Goal: Task Accomplishment & Management: Manage account settings

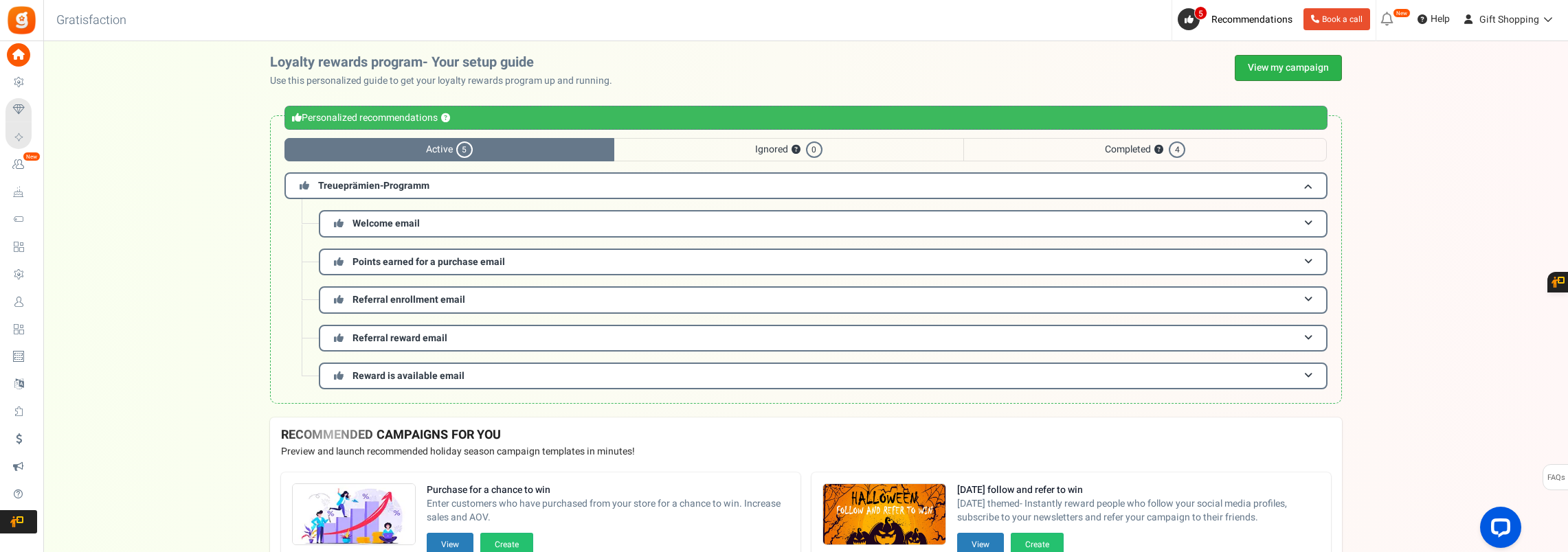
click at [1278, 68] on link "View my campaign" at bounding box center [1289, 68] width 107 height 26
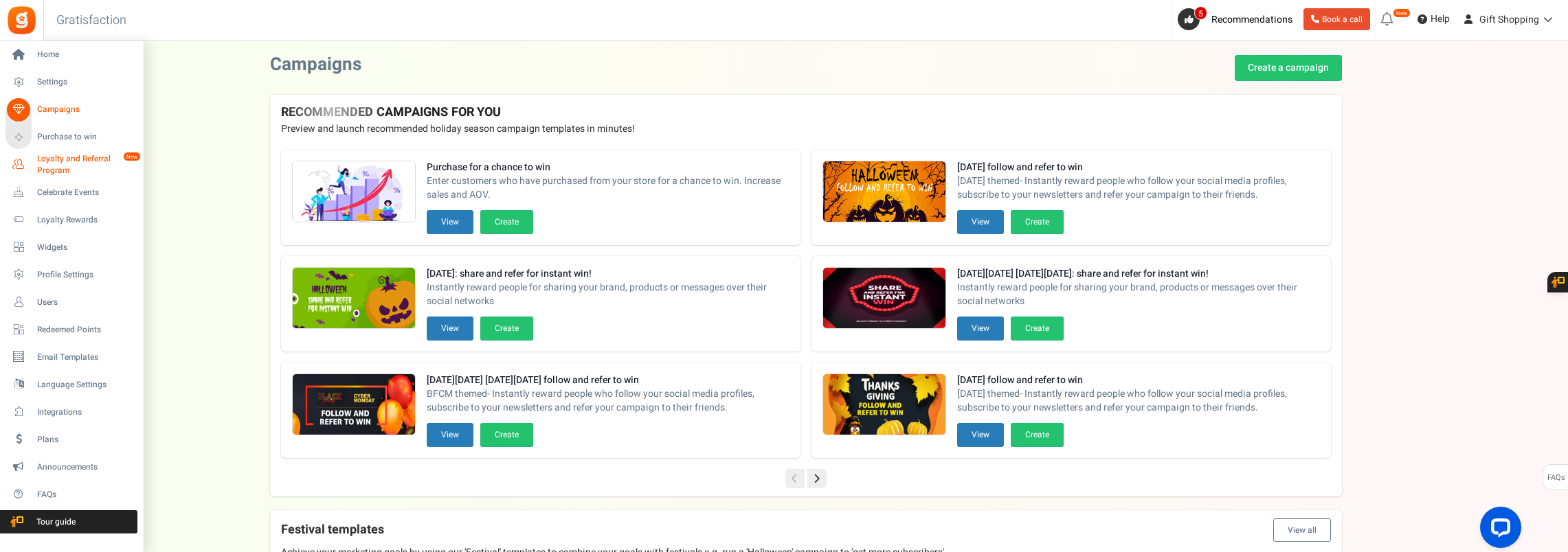
click at [63, 163] on span "Loyalty and Referral Program" at bounding box center [87, 164] width 100 height 23
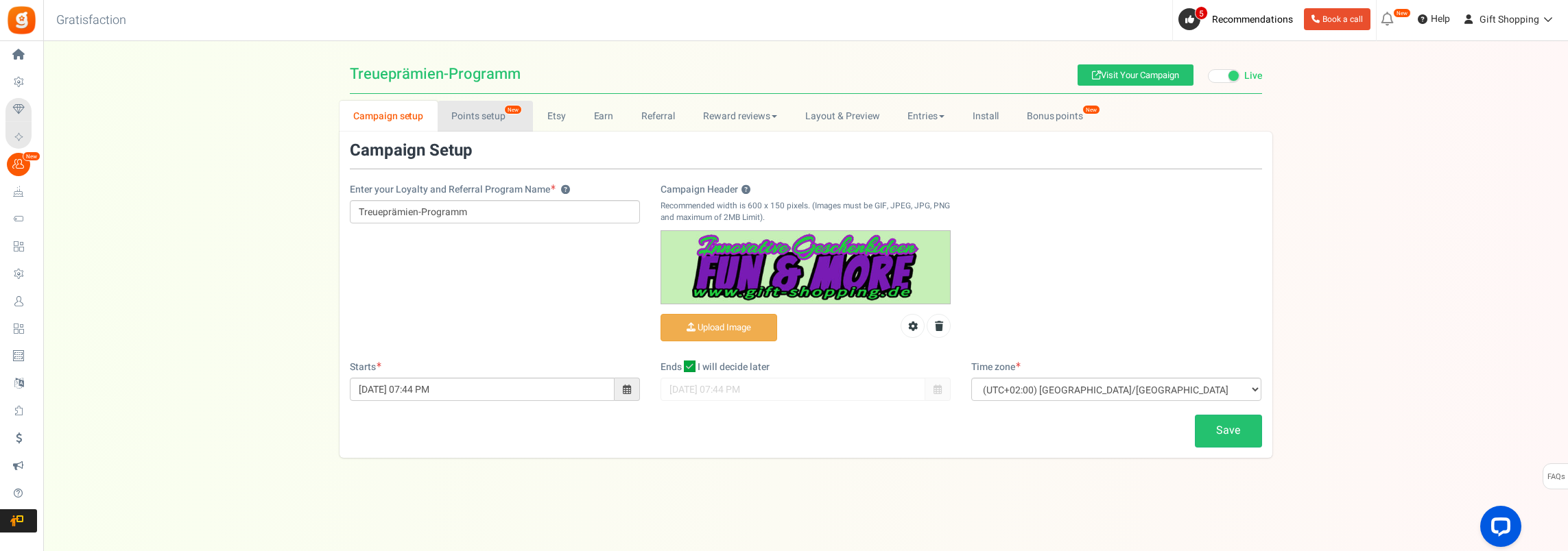
click at [481, 115] on link "Points setup New" at bounding box center [485, 116] width 96 height 31
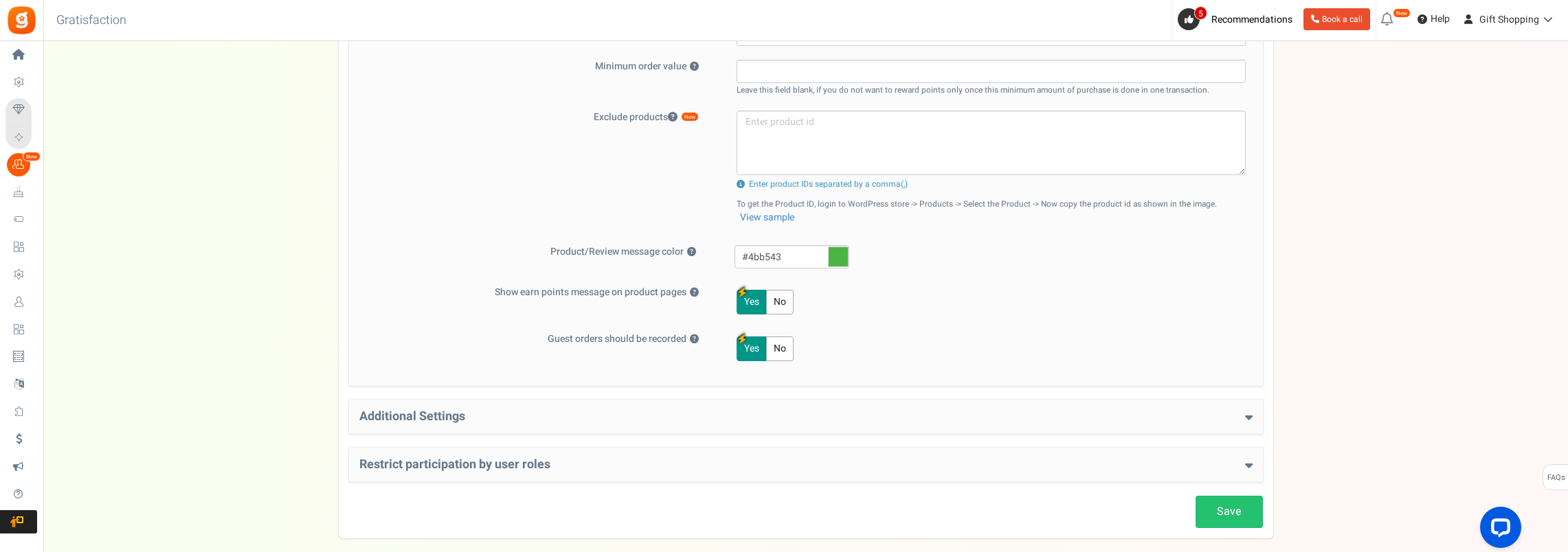
scroll to position [550, 0]
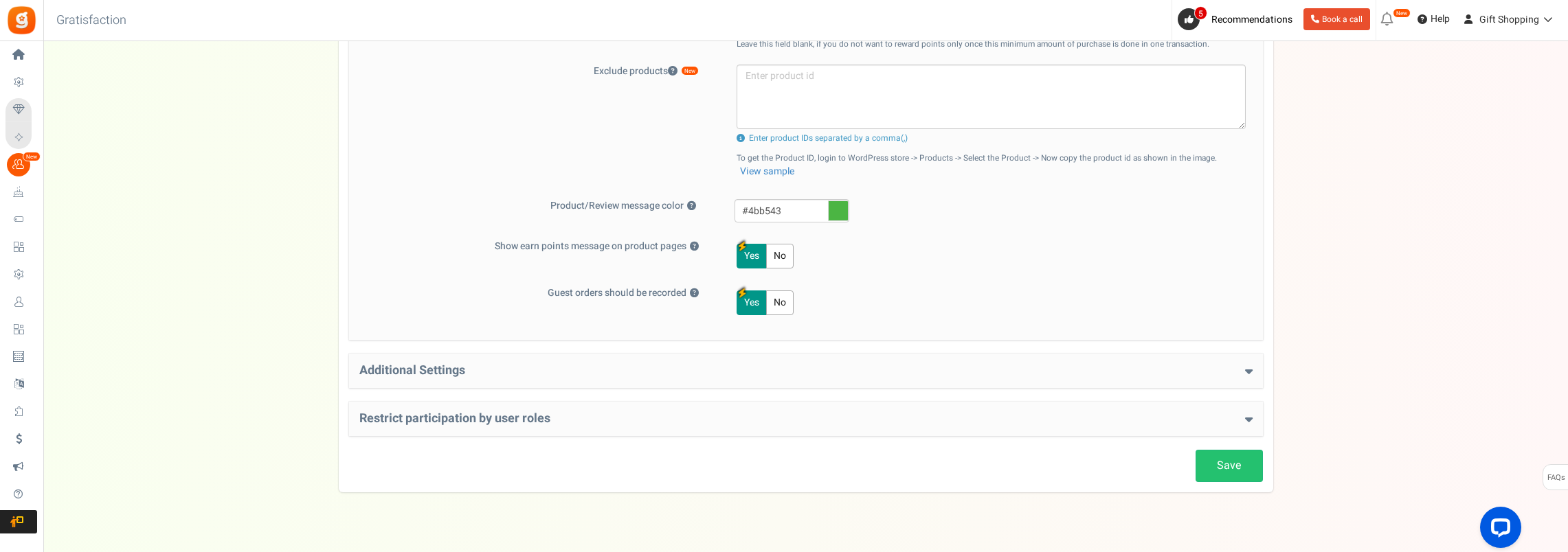
click at [1032, 371] on h4 "Additional Settings" at bounding box center [806, 371] width 893 height 13
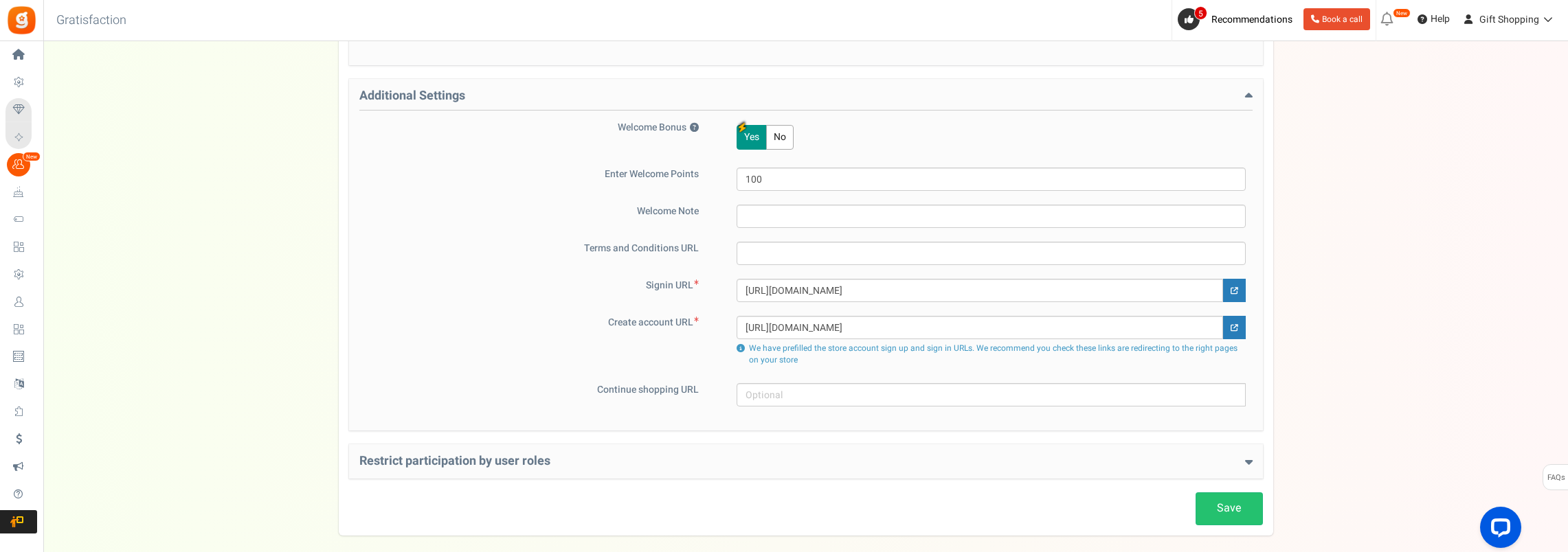
scroll to position [886, 0]
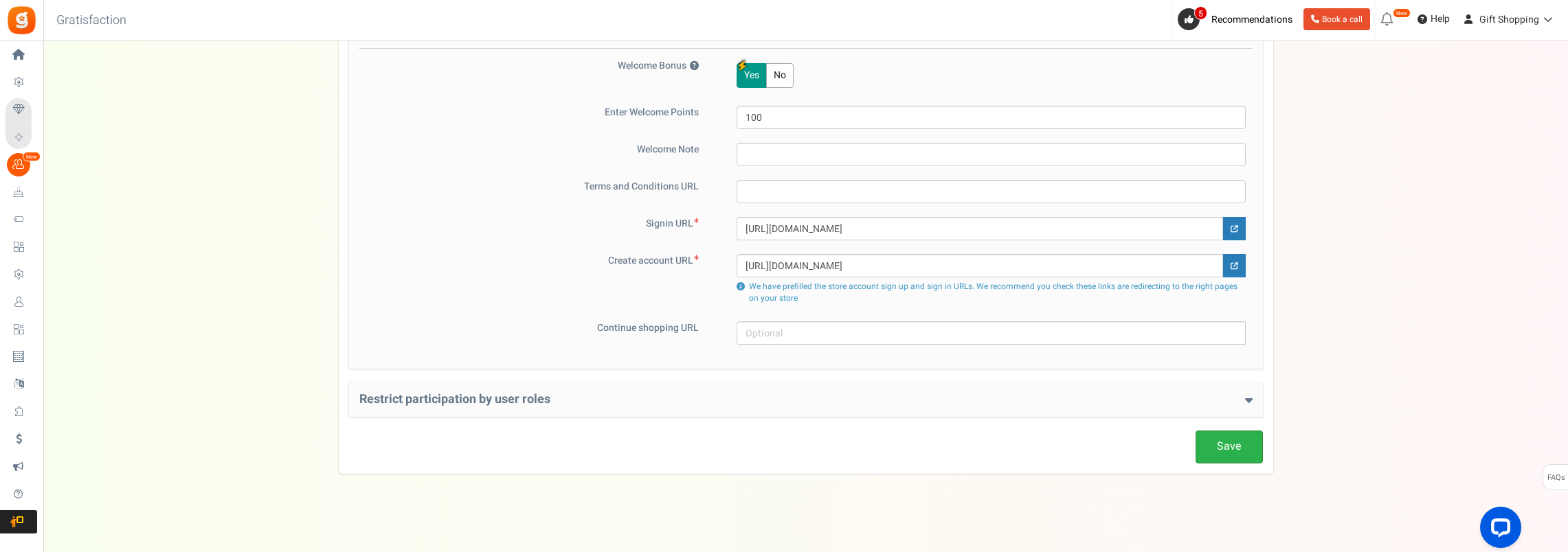
click at [1238, 445] on link "Save" at bounding box center [1229, 447] width 68 height 32
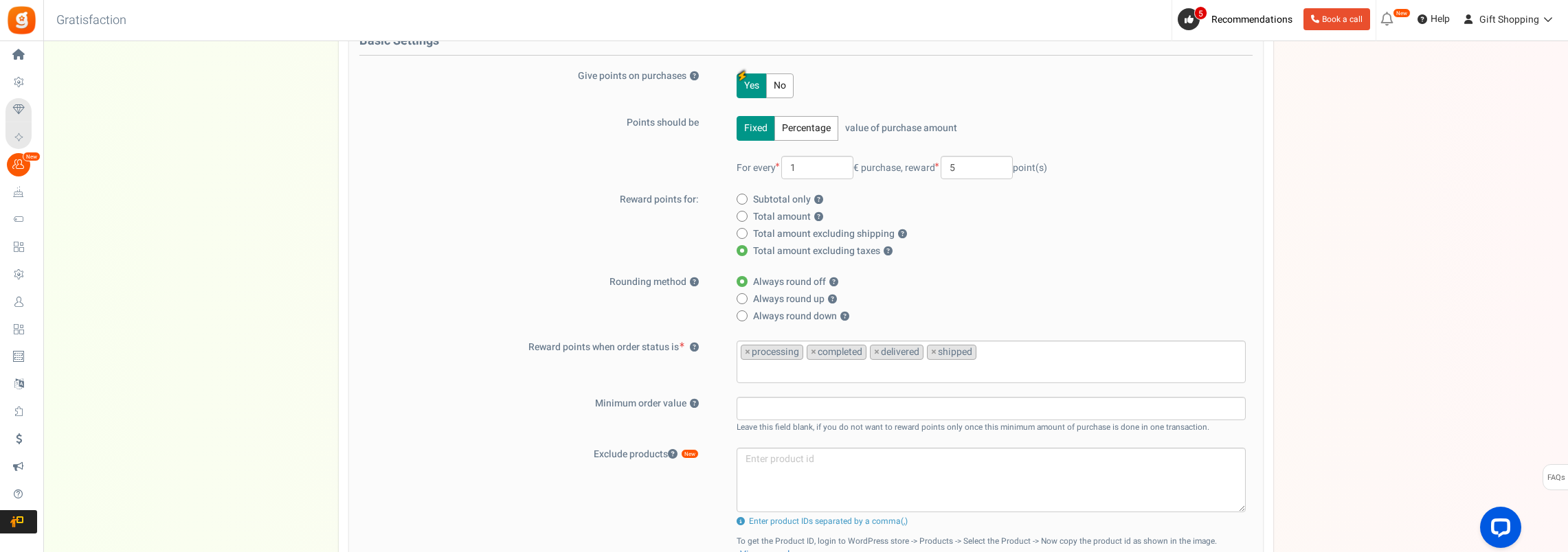
scroll to position [62, 0]
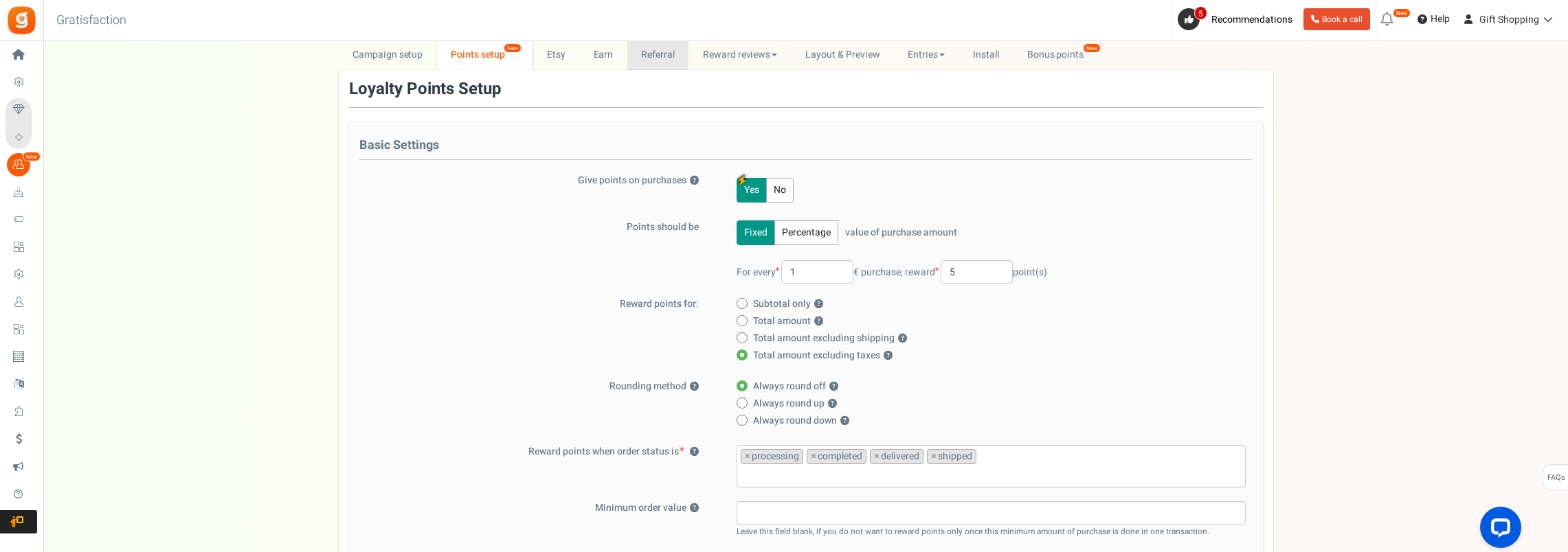
click at [653, 58] on link "Referral" at bounding box center [658, 55] width 62 height 31
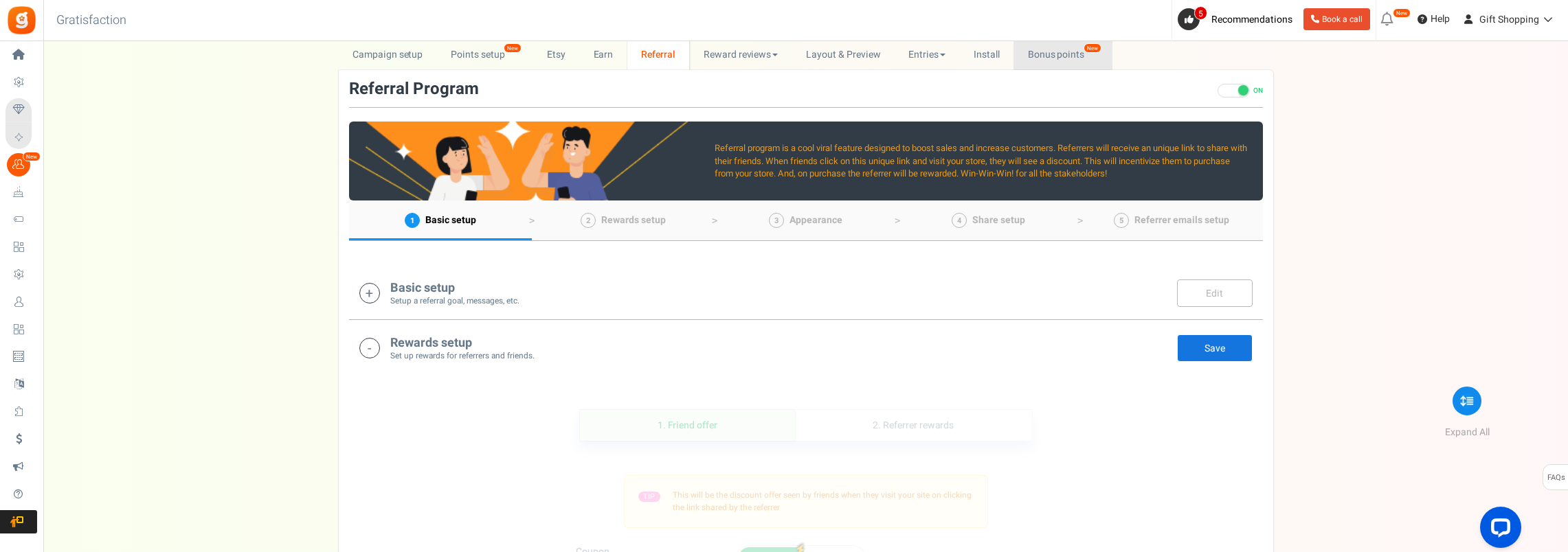
click at [1050, 60] on link "Bonus points New" at bounding box center [1063, 55] width 98 height 31
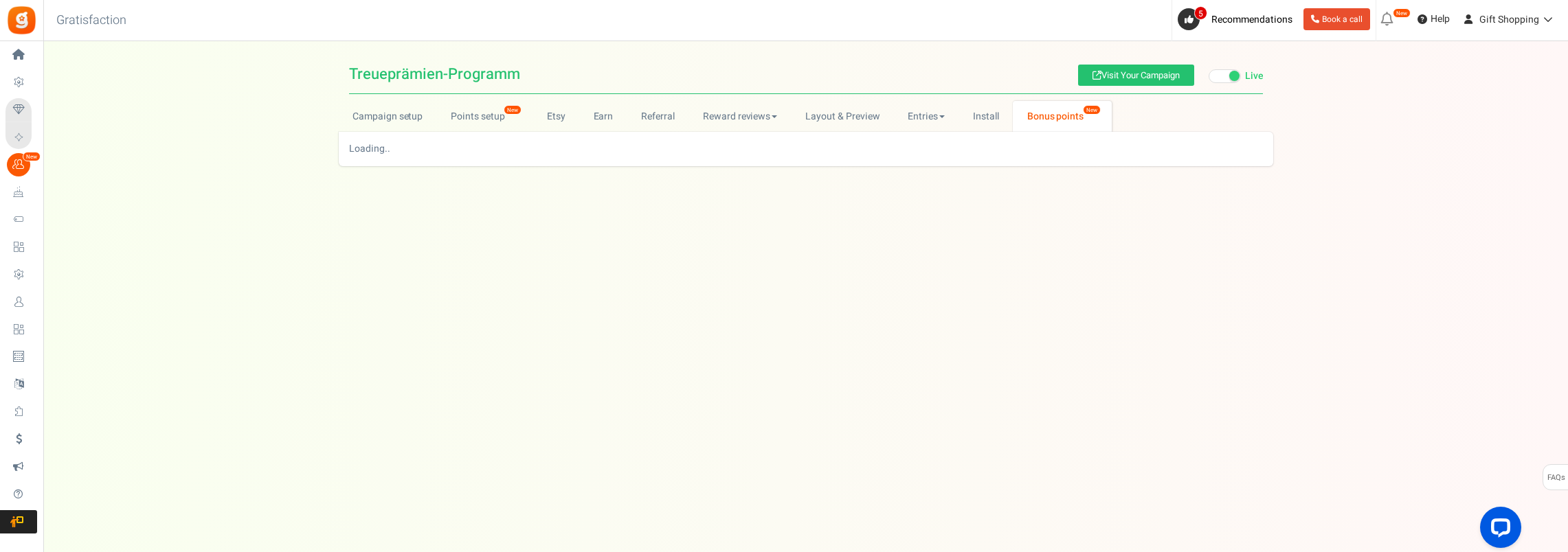
scroll to position [0, 0]
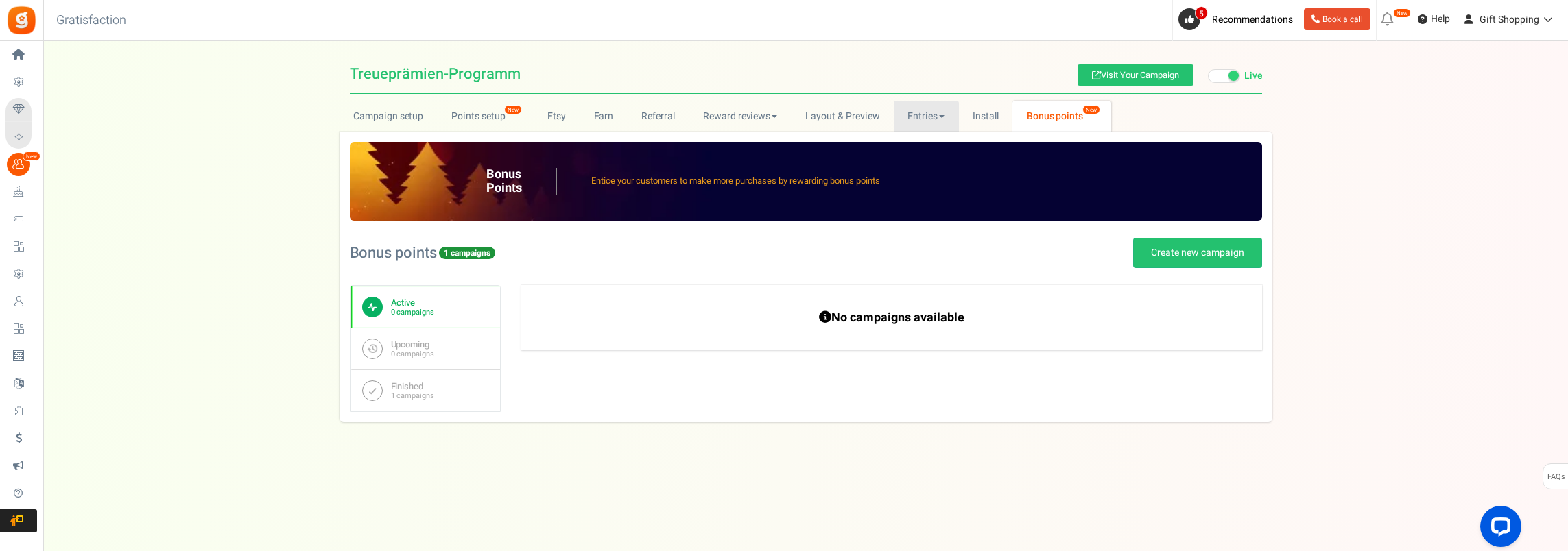
click at [922, 122] on link "Entries" at bounding box center [926, 116] width 65 height 31
click at [829, 116] on link "Layout & Preview" at bounding box center [843, 116] width 102 height 31
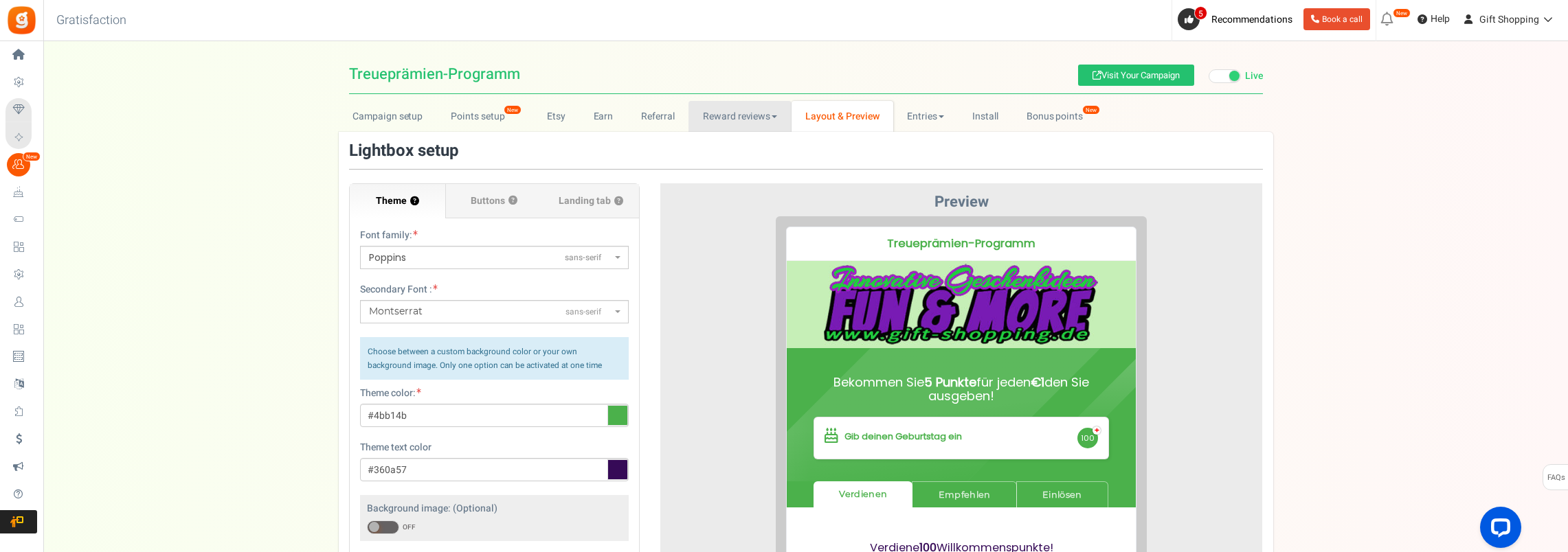
click at [736, 115] on link "Reward reviews" at bounding box center [739, 117] width 103 height 31
click at [392, 117] on link "Campaign setup" at bounding box center [388, 117] width 98 height 31
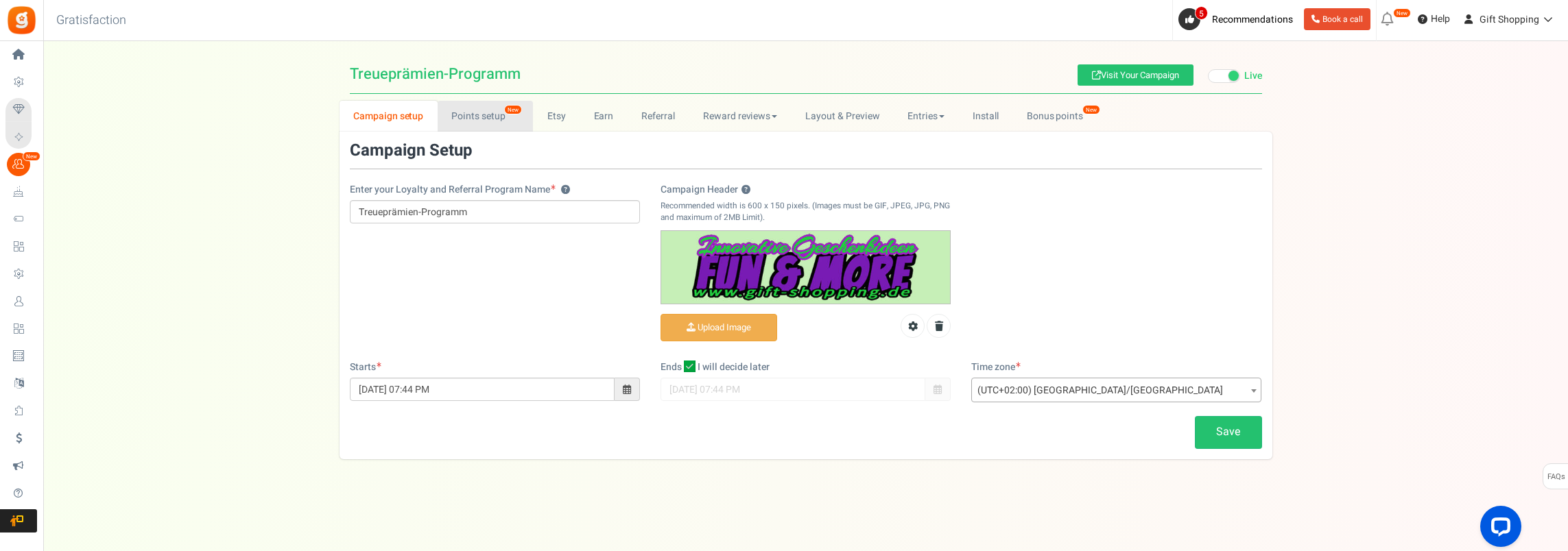
click at [462, 120] on link "Points setup New" at bounding box center [485, 116] width 96 height 31
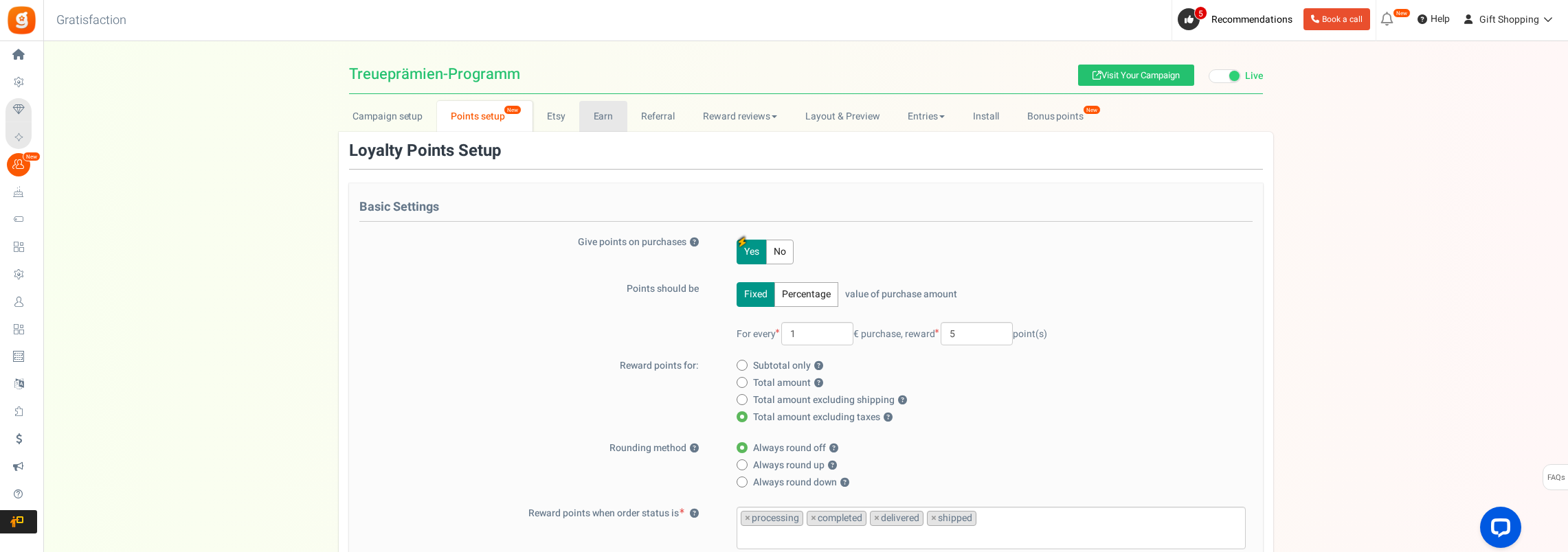
click at [603, 112] on link "Earn" at bounding box center [603, 117] width 48 height 31
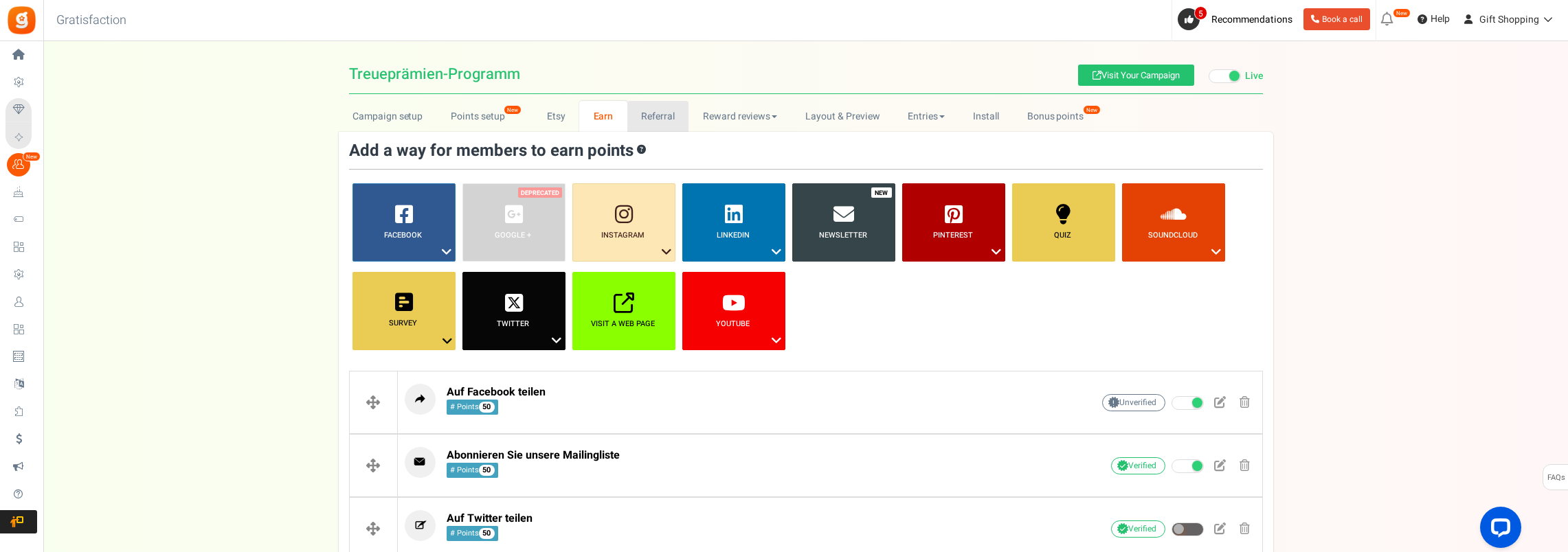
click at [652, 111] on link "Referral" at bounding box center [658, 117] width 62 height 31
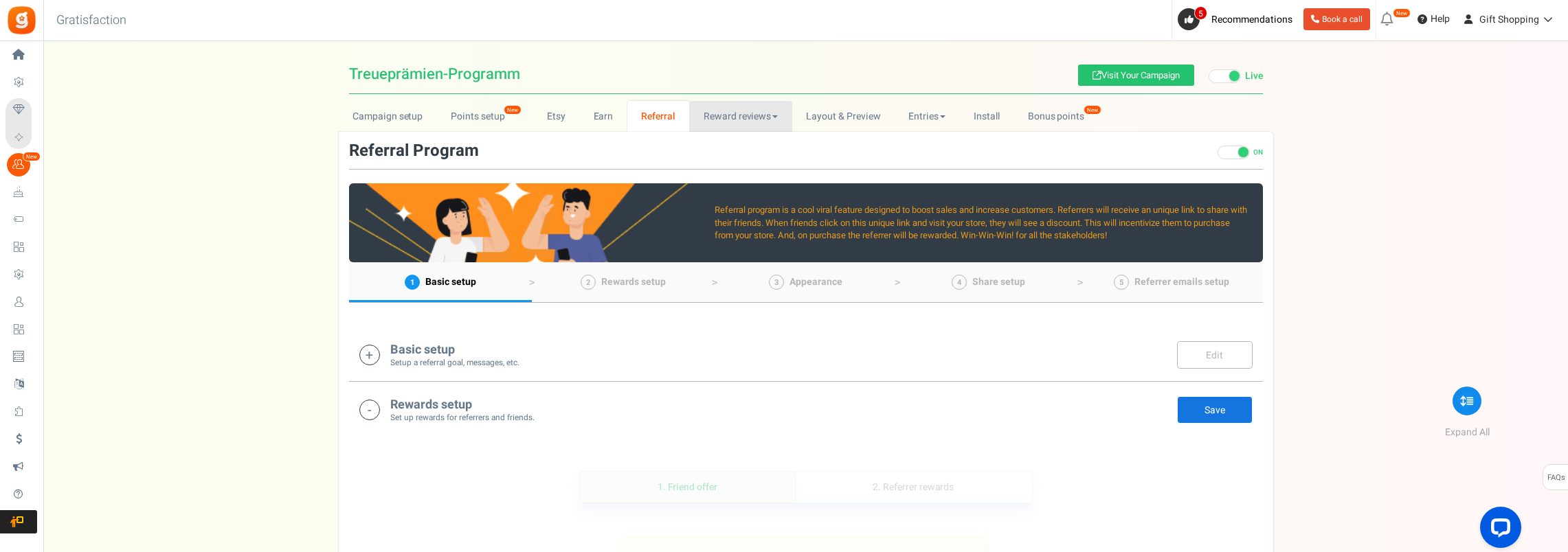
click at [733, 116] on link "Reward reviews" at bounding box center [740, 117] width 103 height 31
click at [837, 117] on link "Layout & Preview" at bounding box center [843, 117] width 103 height 31
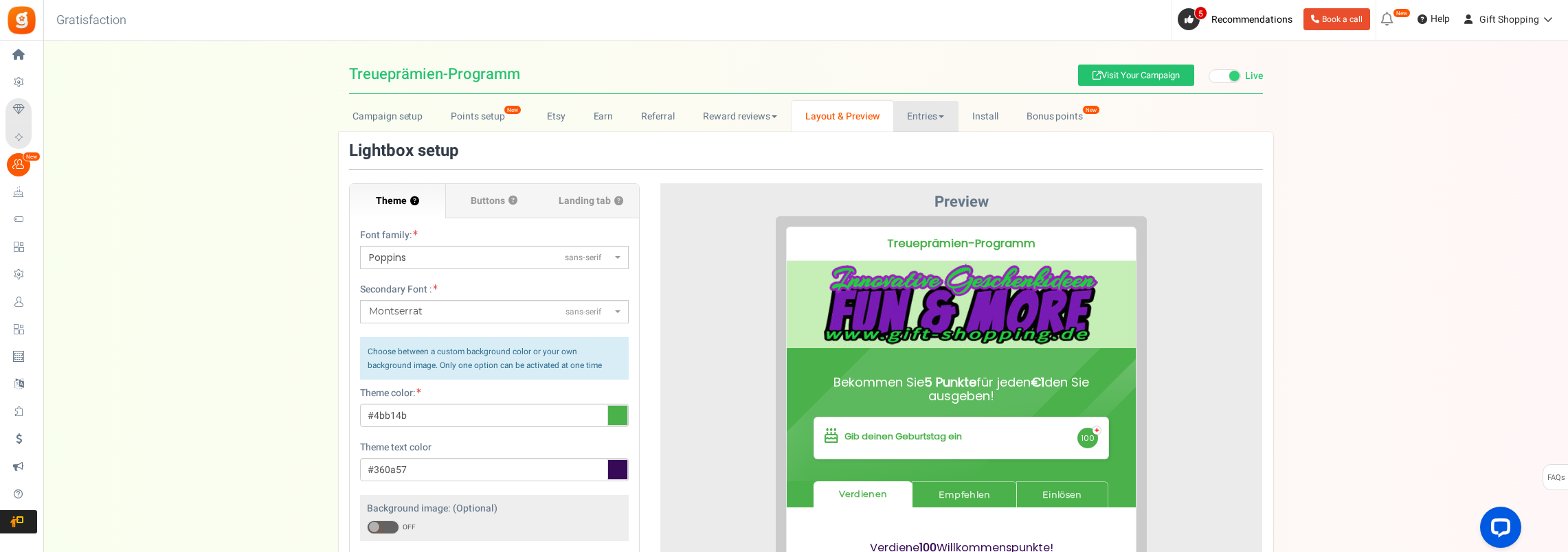
click at [917, 115] on link "Entries" at bounding box center [926, 117] width 65 height 31
click at [924, 146] on link "Entries" at bounding box center [948, 146] width 110 height 20
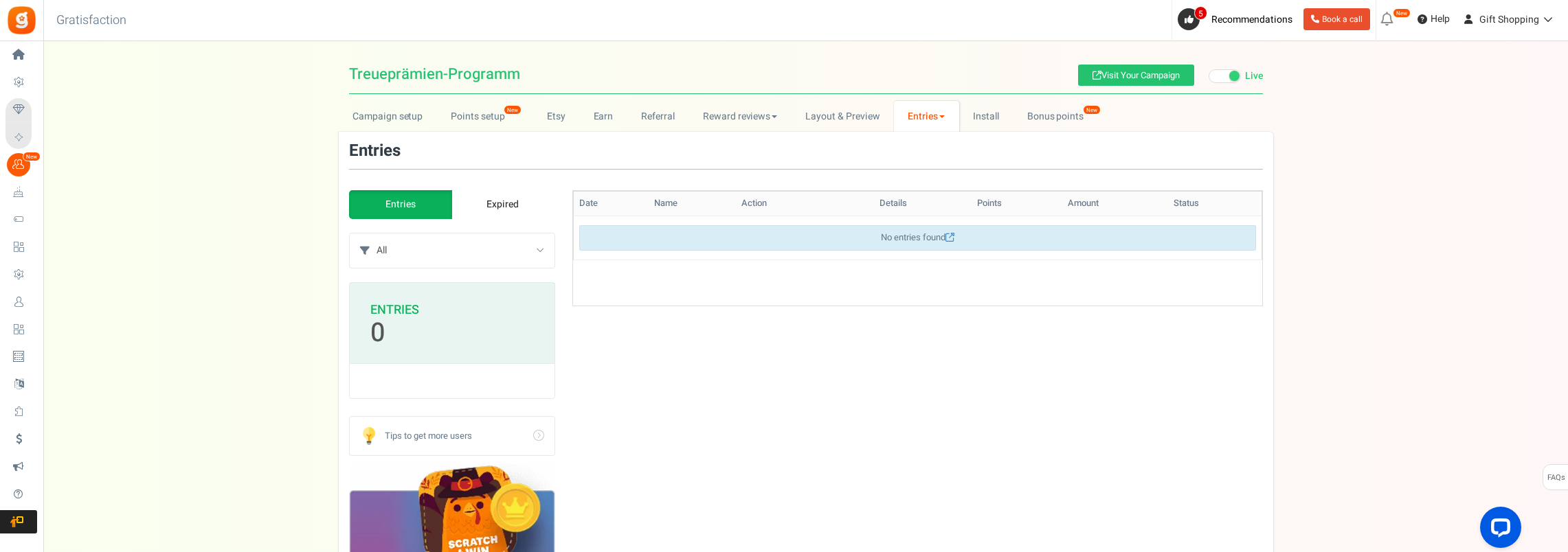
click at [540, 251] on select "All Manual entry Auf Facebook teilen Abonnieren Sie unsere Mailingliste Auf Twi…" at bounding box center [465, 250] width 178 height 34
select select "350085"
click at [377, 233] on select "All Manual entry Auf Facebook teilen Abonnieren Sie unsere Mailingliste Auf Twi…" at bounding box center [465, 250] width 178 height 34
click at [524, 250] on select "All Manual entry Auf Facebook teilen Abonnieren Sie unsere Mailingliste Auf Twi…" at bounding box center [465, 250] width 178 height 34
select select "350083"
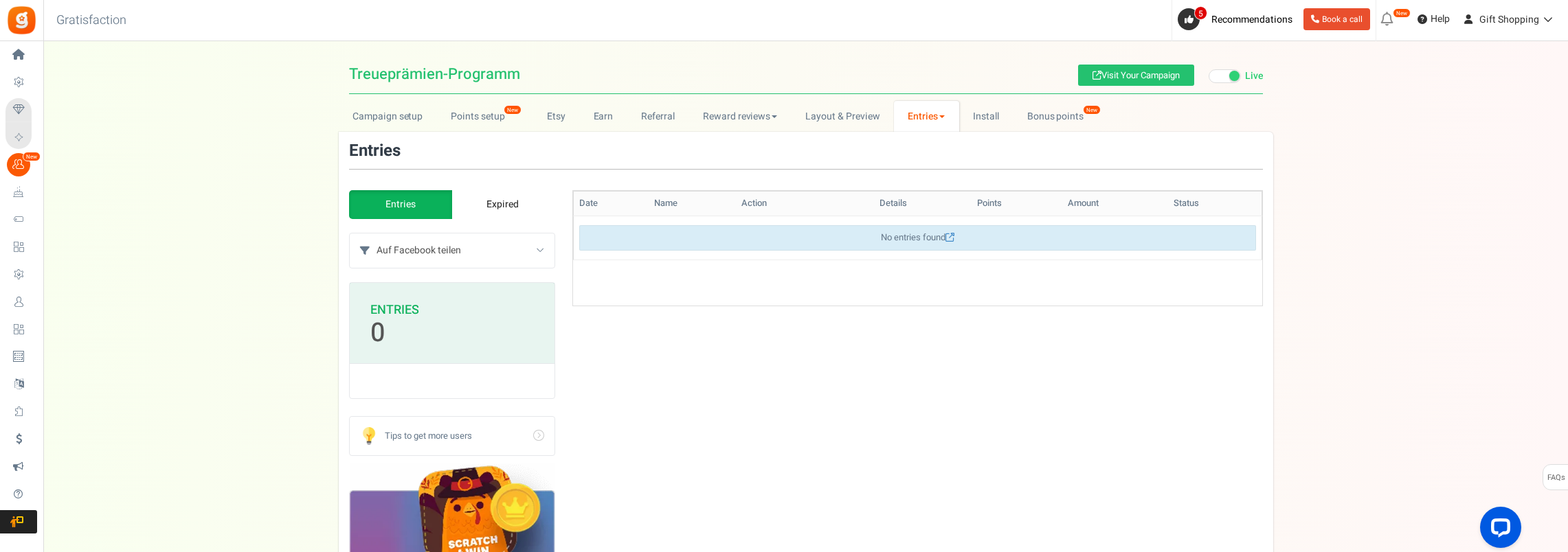
click at [377, 233] on select "All Manual entry Auf Facebook teilen Abonnieren Sie unsere Mailingliste Auf Twi…" at bounding box center [465, 250] width 178 height 34
click at [1055, 120] on link "Bonus points New" at bounding box center [1062, 117] width 98 height 31
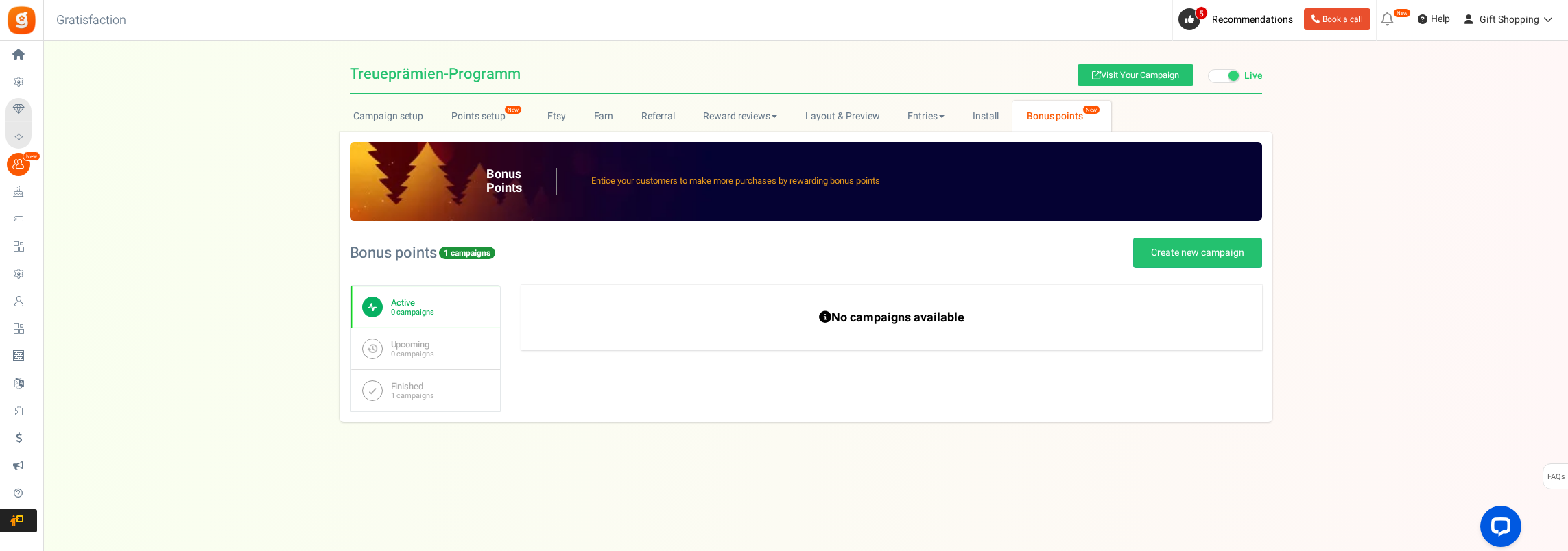
click at [402, 300] on b "Active" at bounding box center [412, 303] width 43 height 11
click at [1202, 254] on link "Create new campaign" at bounding box center [1197, 253] width 129 height 30
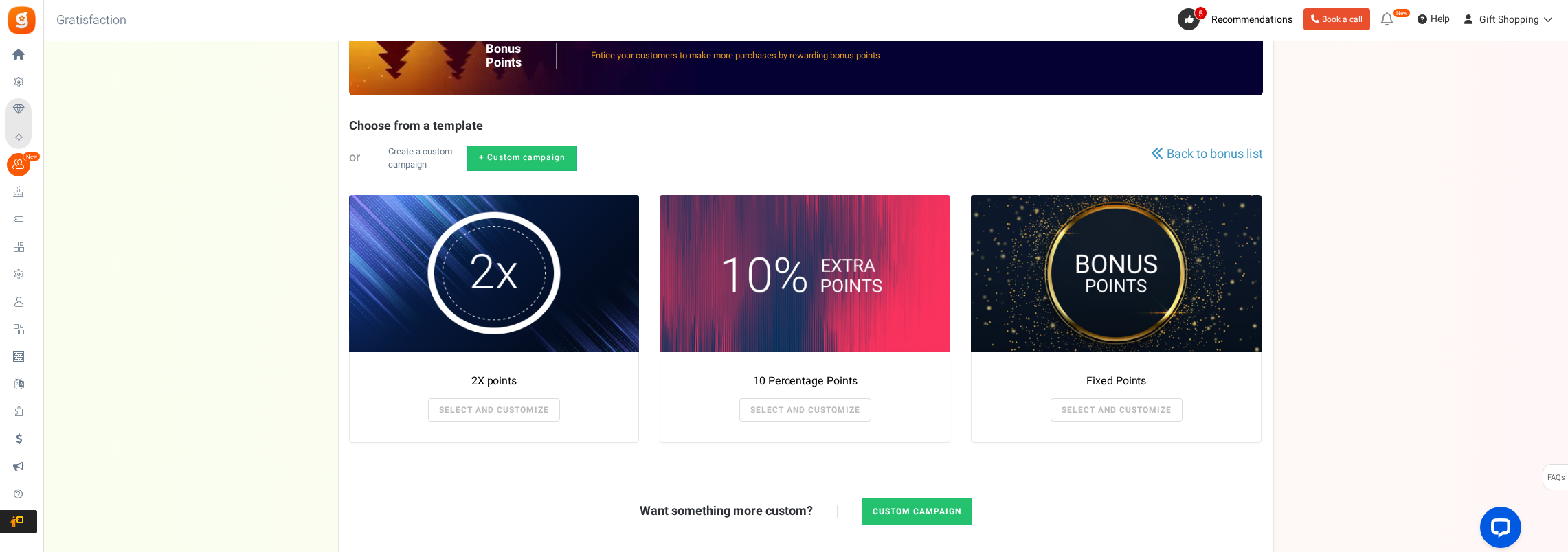
scroll to position [137, 0]
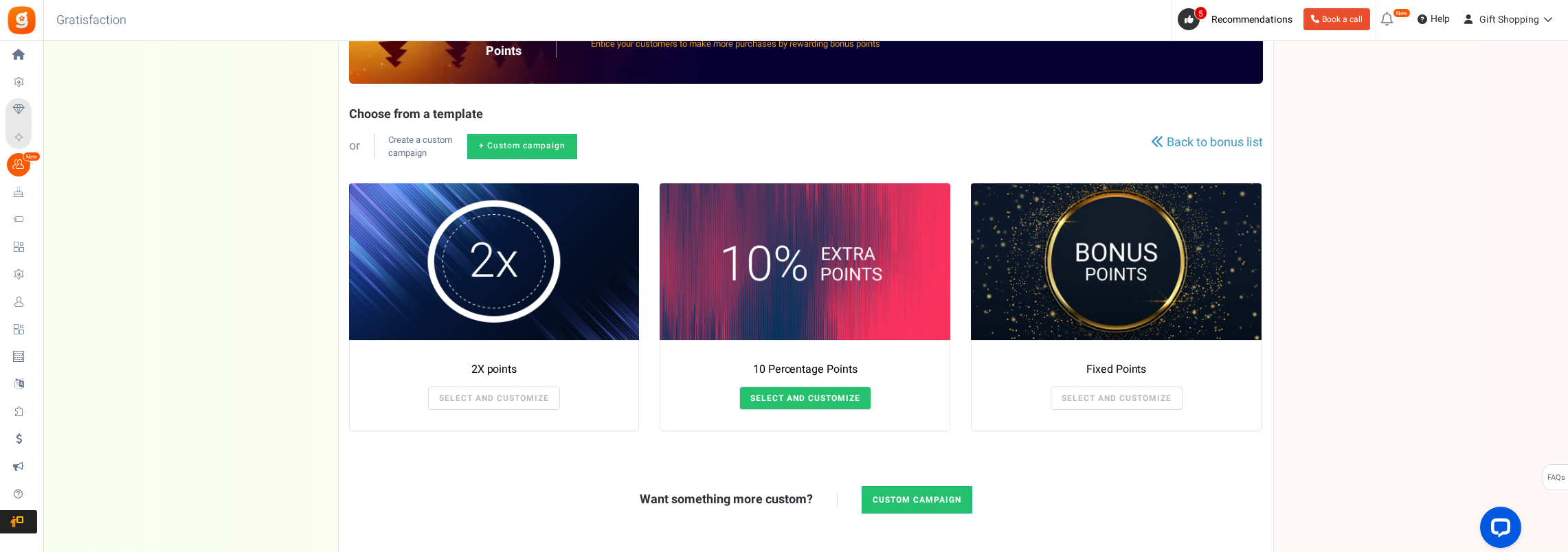
click at [838, 396] on link "SELECT AND CUSTOMIZE" at bounding box center [806, 398] width 132 height 23
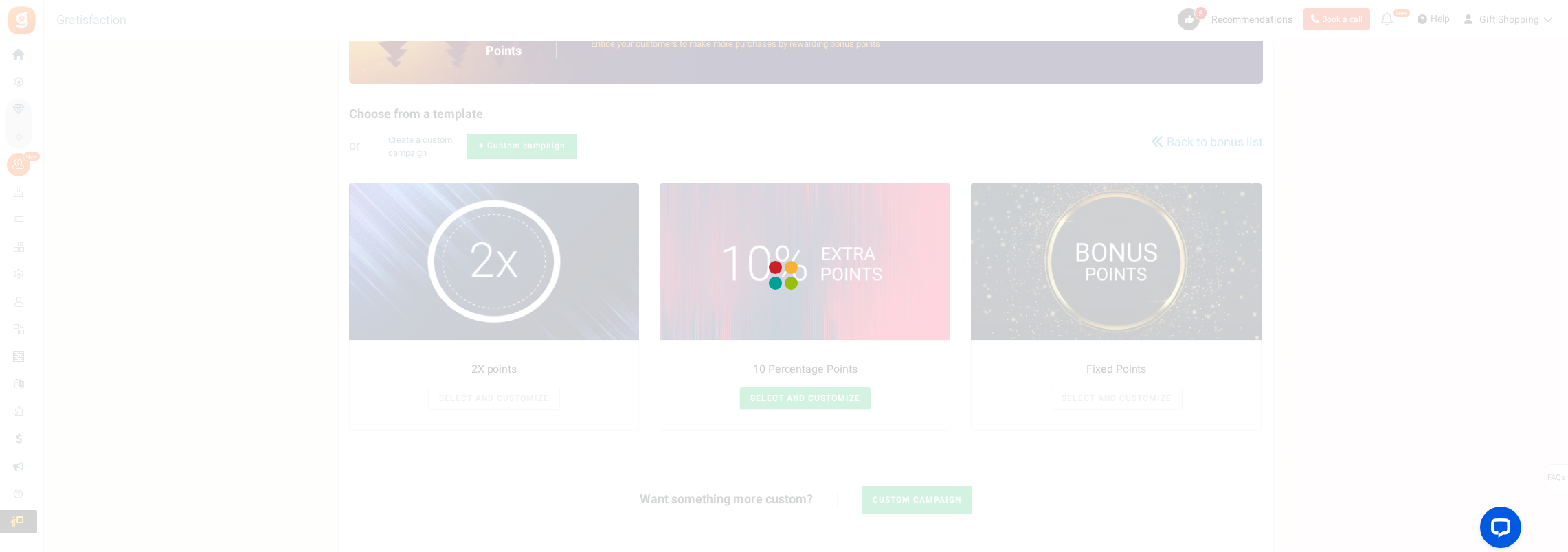
radio input "true"
type input "10"
radio input "true"
type input "[DATE] 12:01 AM"
type input "[DATE] 11:59 PM"
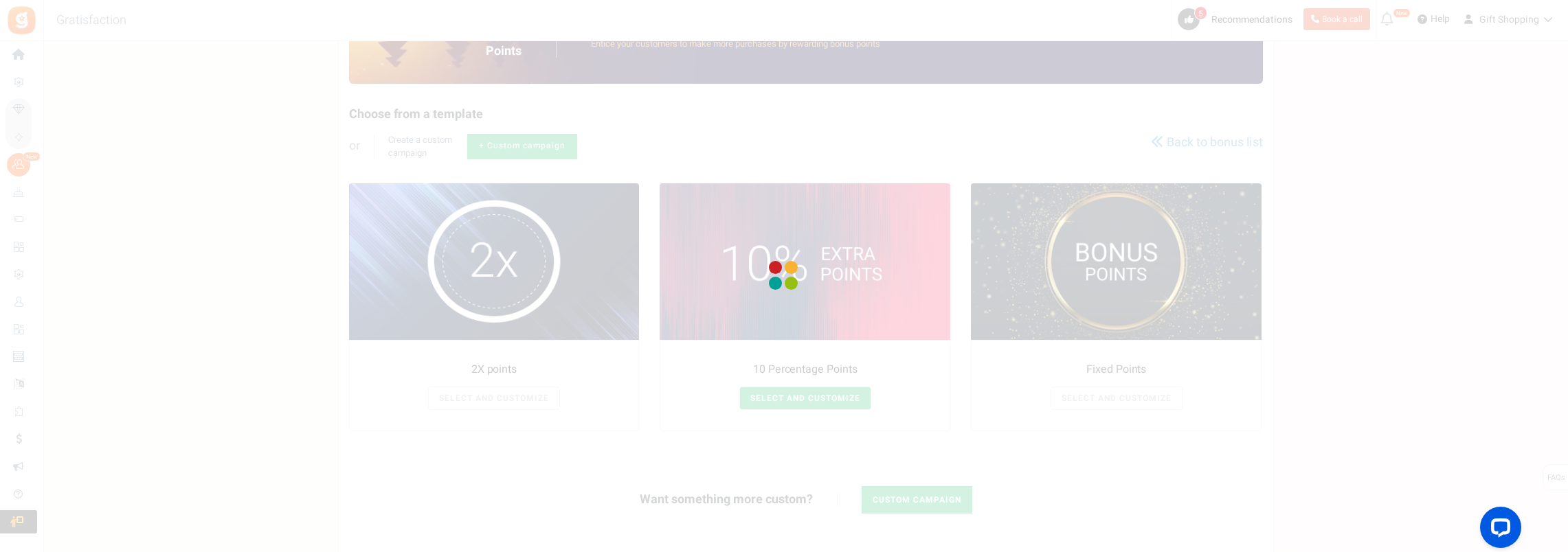
type textarea "10 Percentage Points"
type textarea "Bonus Points description"
type input "#000000"
type input "#ffbe84"
type input "#000000"
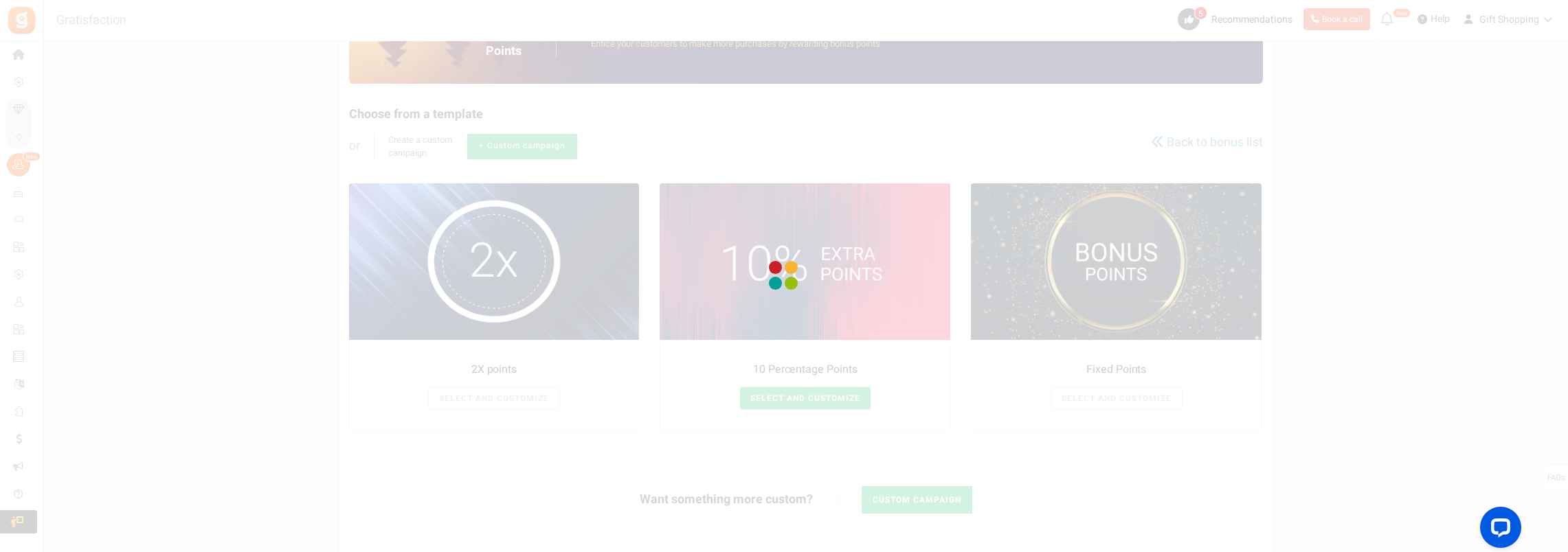
type input "#ffffff"
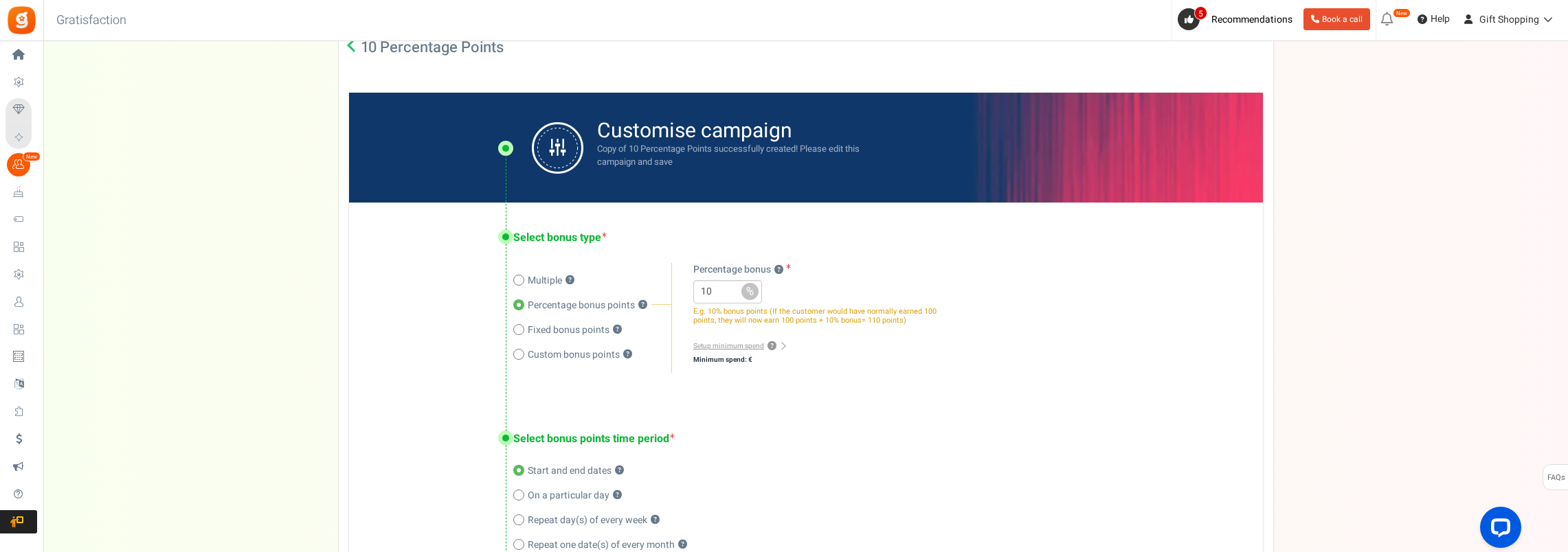
scroll to position [275, 0]
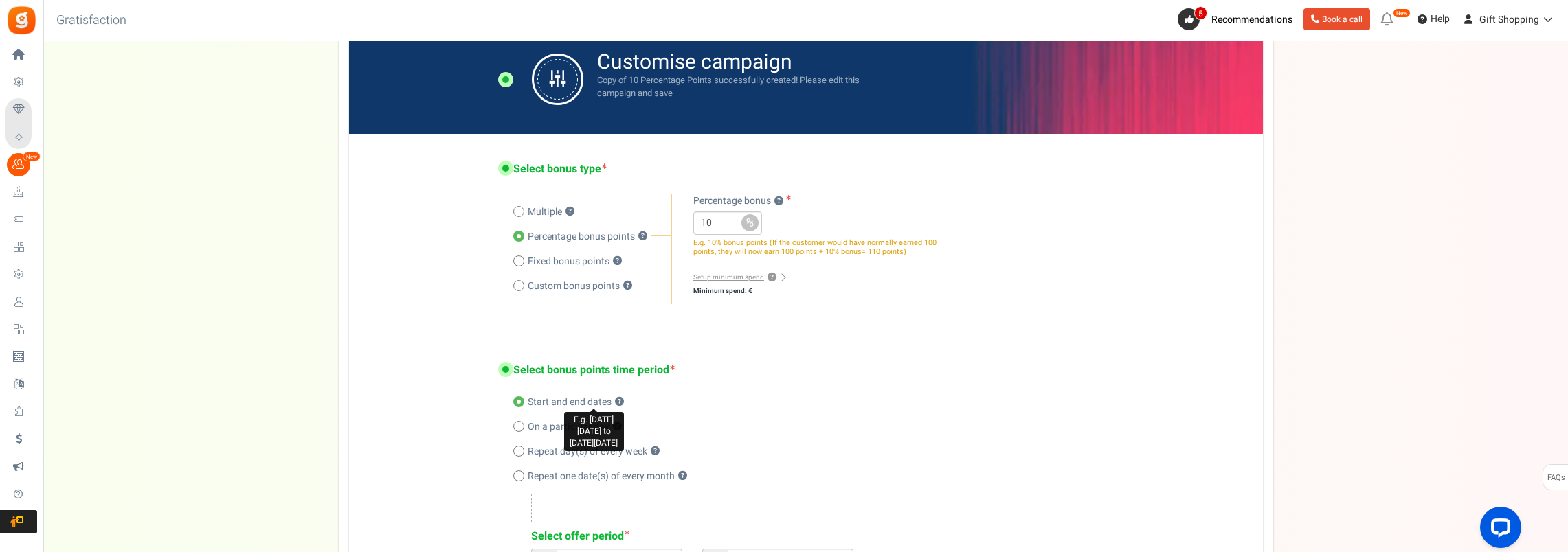
click at [620, 401] on span "?" at bounding box center [620, 402] width 9 height 9
click at [522, 401] on input "Start and end dates ? E.g. [DATE][DATE] to [DATE][DATE]" at bounding box center [518, 403] width 9 height 9
type input "[DATE] 07:05 PM"
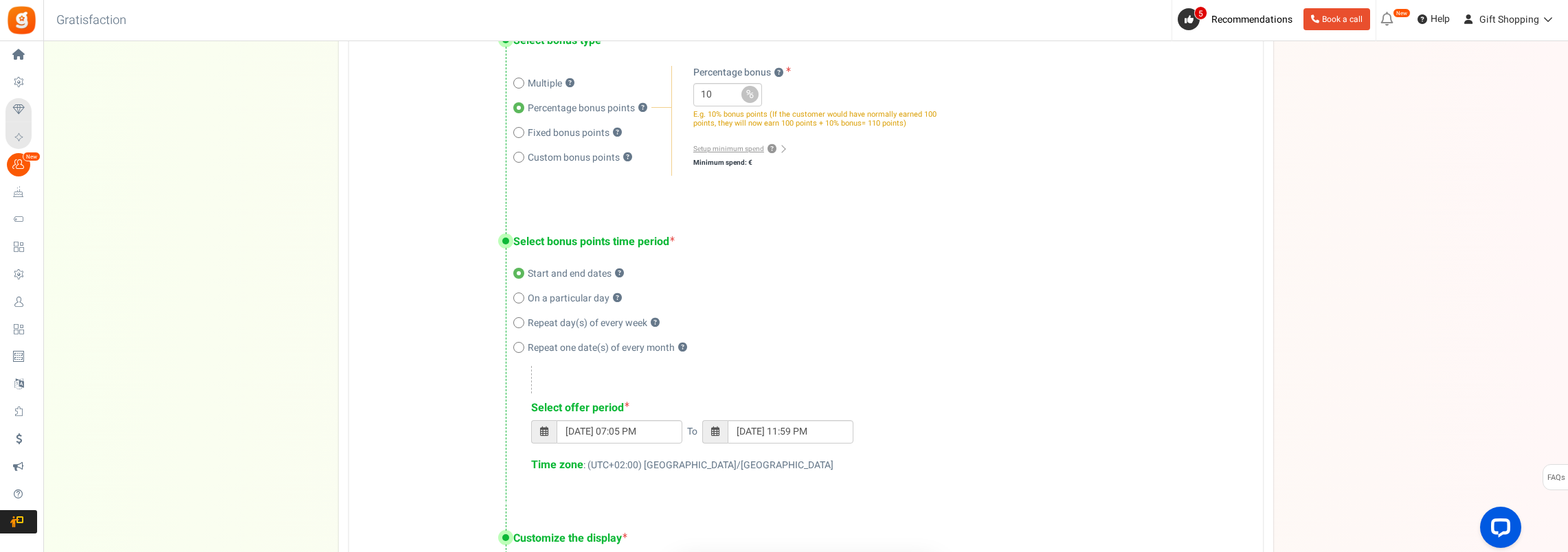
scroll to position [481, 0]
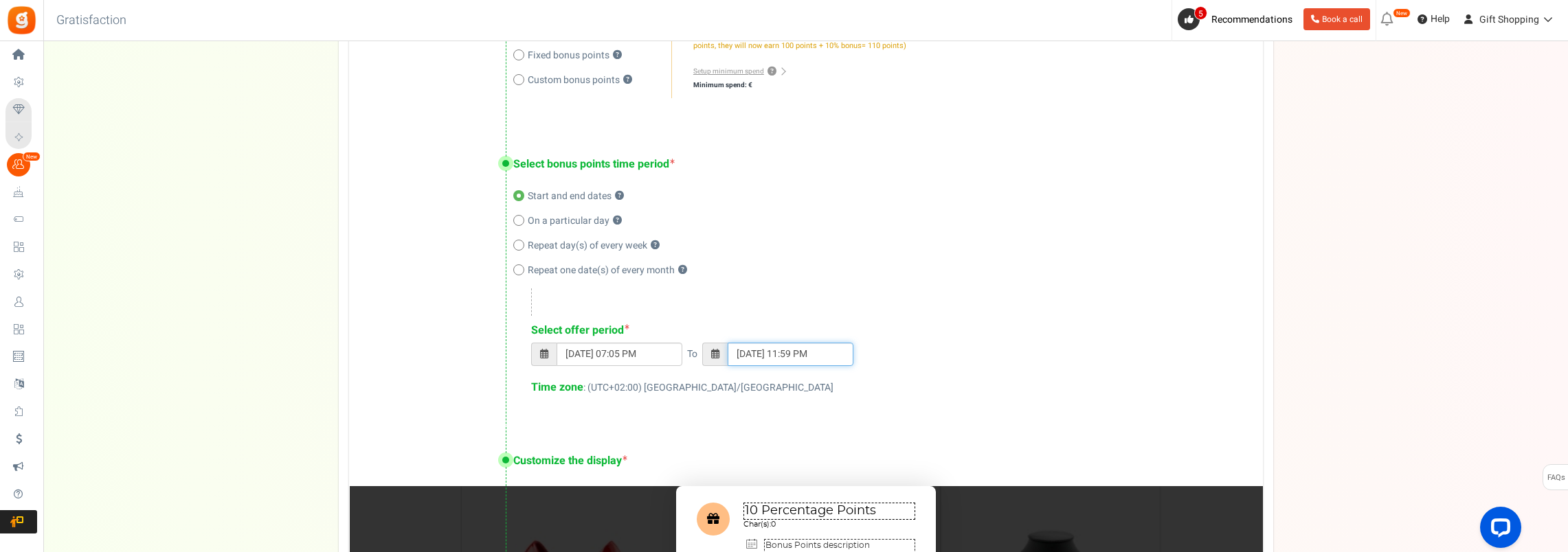
click at [779, 352] on input "[DATE] 11:59 PM" at bounding box center [790, 354] width 126 height 23
click at [741, 159] on span at bounding box center [742, 157] width 10 height 10
click at [848, 282] on td "30" at bounding box center [846, 282] width 25 height 21
click at [870, 285] on td "31" at bounding box center [872, 282] width 24 height 21
type input "[DATE] 11:59 PM"
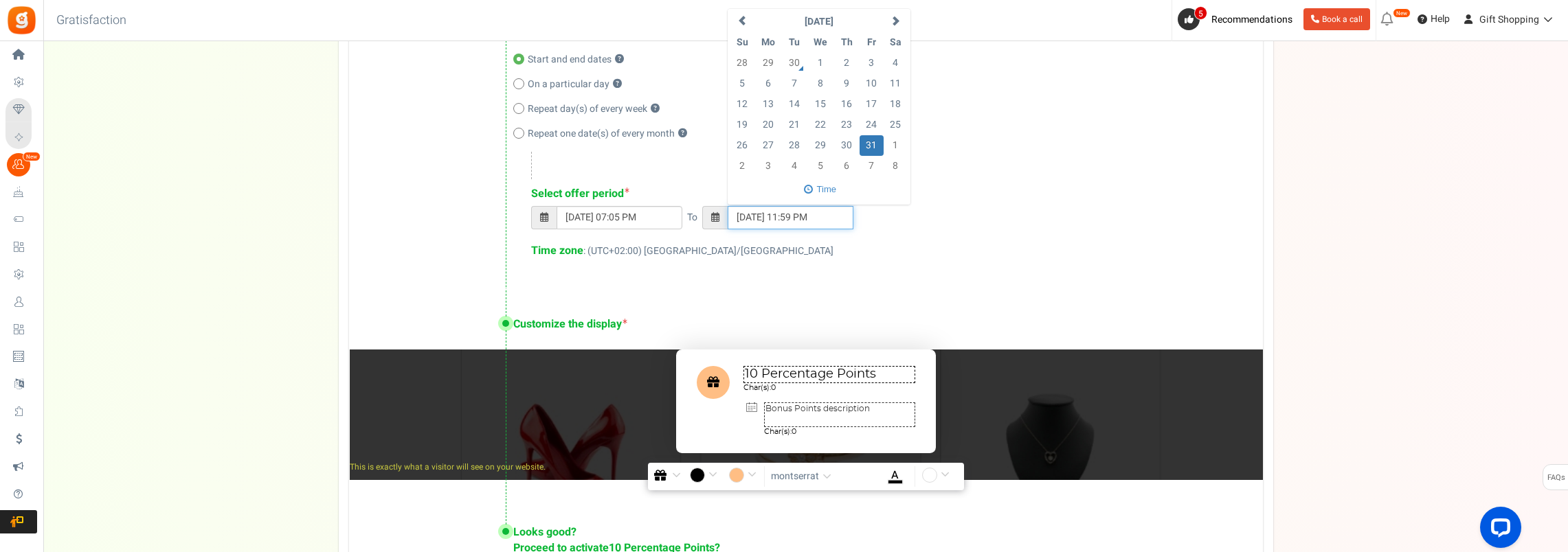
scroll to position [618, 0]
click at [769, 412] on textarea "Bonus Points description" at bounding box center [839, 414] width 151 height 25
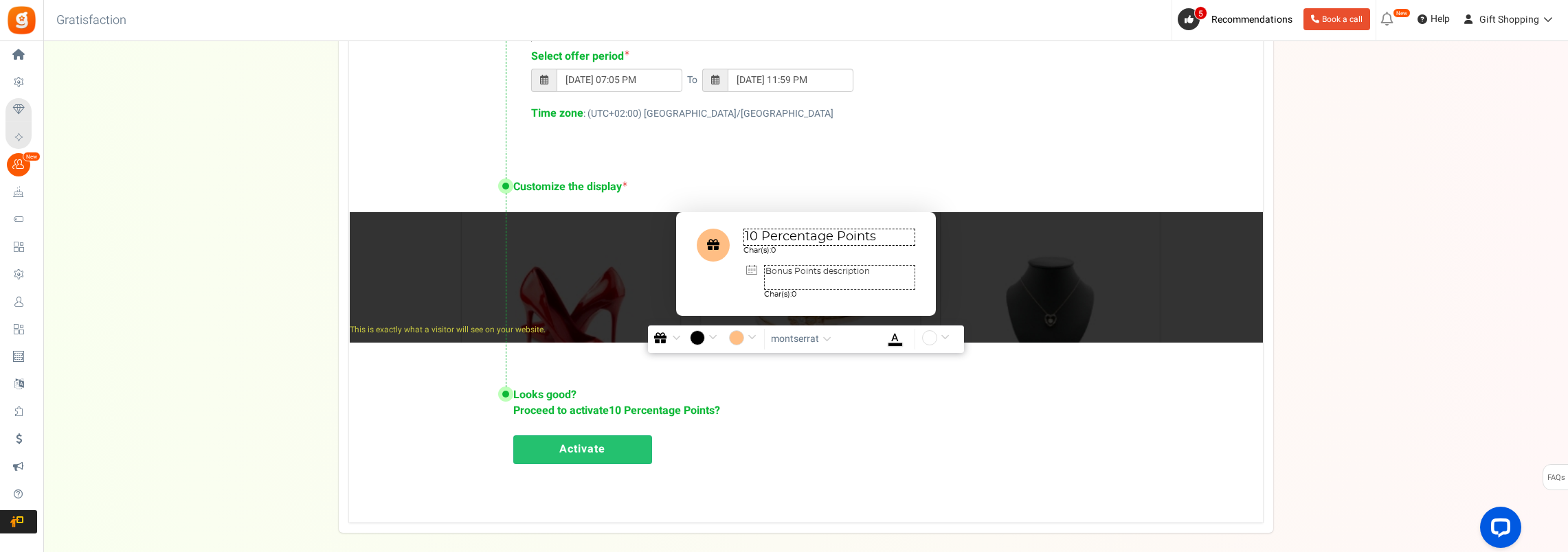
scroll to position [756, 0]
click at [589, 451] on link "Activate" at bounding box center [583, 449] width 139 height 29
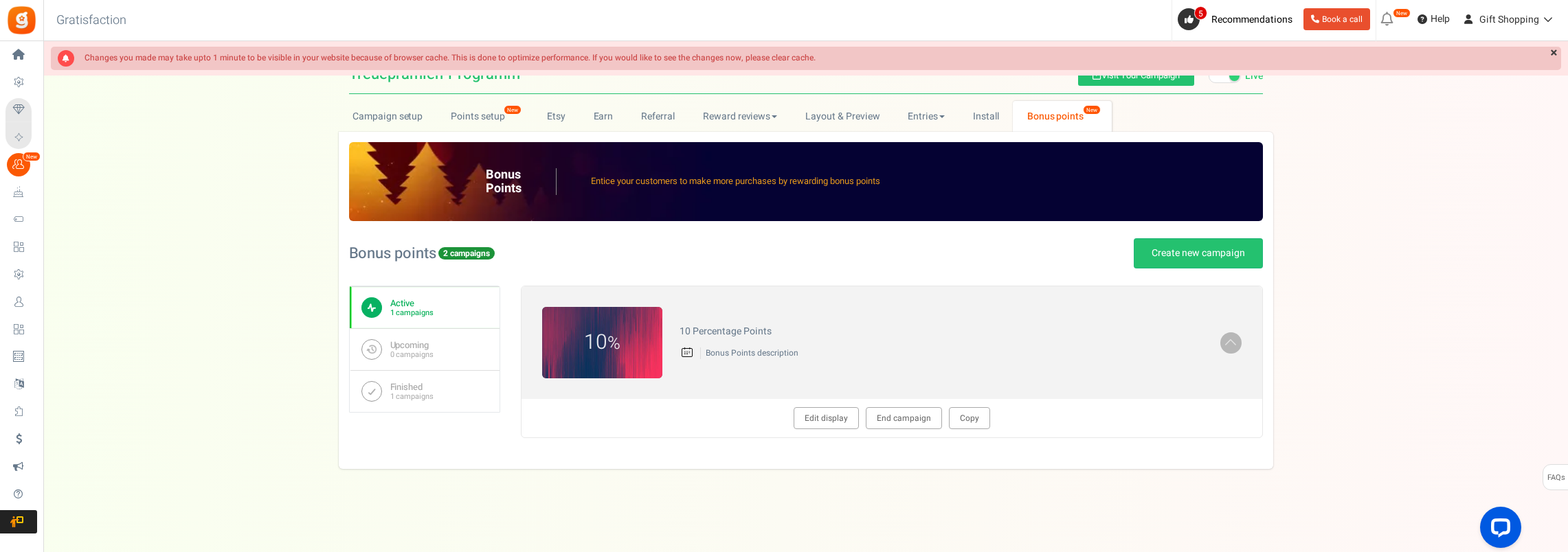
scroll to position [0, 0]
